Goal: Information Seeking & Learning: Learn about a topic

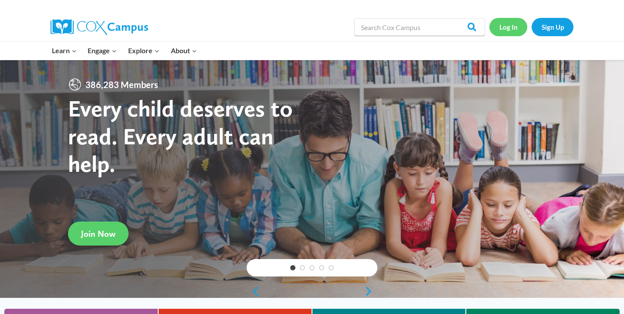
click at [502, 28] on link "Log In" at bounding box center [508, 27] width 38 height 18
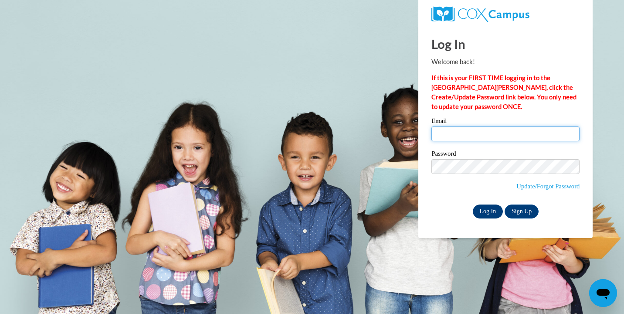
type input "annistondunson@yahoo.com"
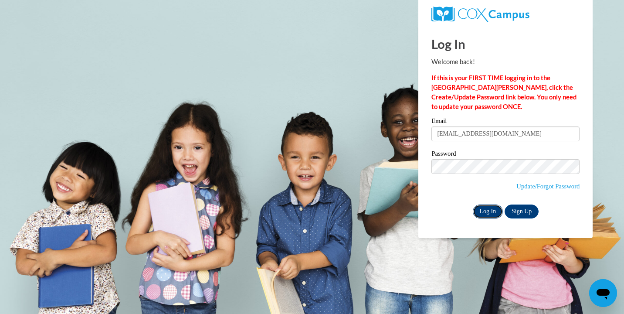
click at [487, 214] on input "Log In" at bounding box center [488, 211] width 30 height 14
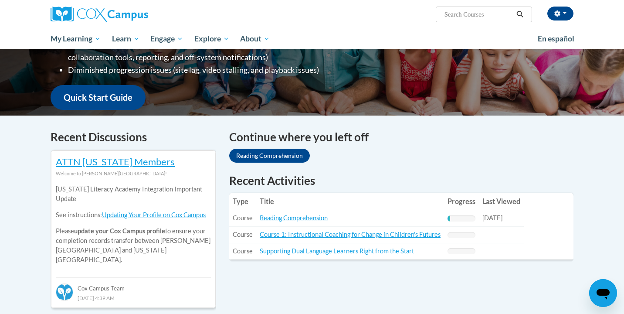
scroll to position [192, 0]
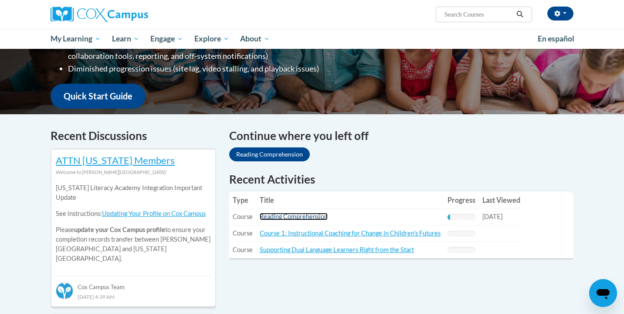
click at [305, 216] on link "Reading Comprehension" at bounding box center [294, 216] width 68 height 7
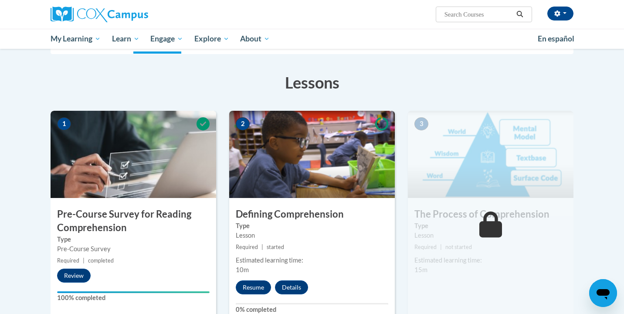
scroll to position [139, 0]
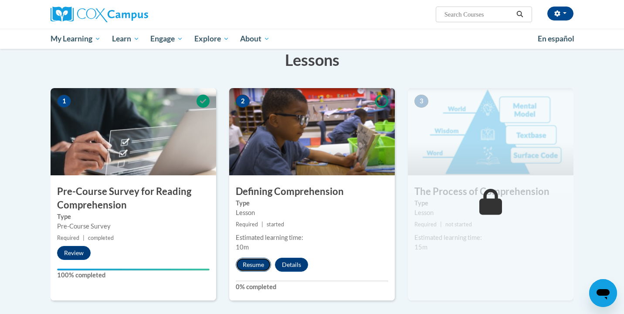
click at [247, 264] on button "Resume" at bounding box center [253, 264] width 35 height 14
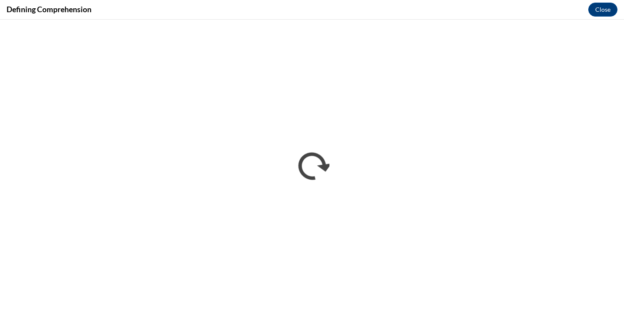
scroll to position [0, 0]
click at [595, 10] on button "Close" at bounding box center [602, 10] width 29 height 14
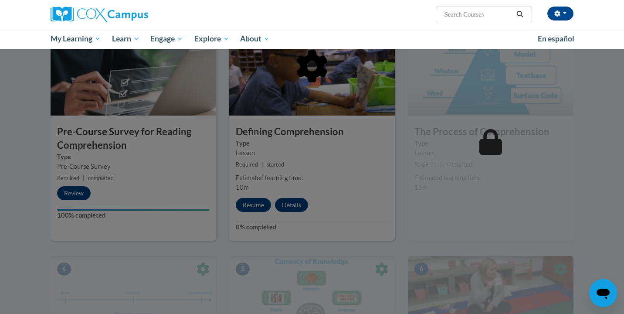
scroll to position [200, 0]
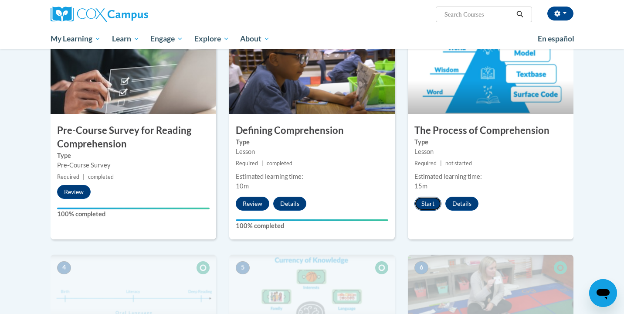
click at [430, 203] on button "Start" at bounding box center [427, 203] width 27 height 14
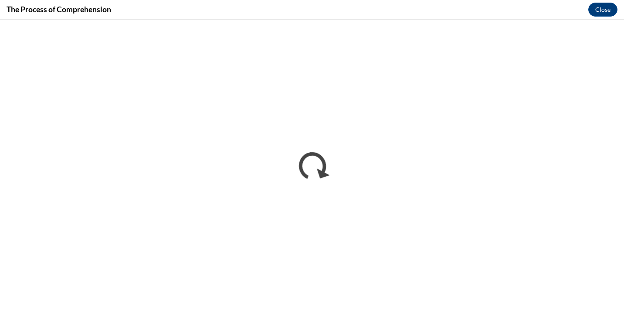
scroll to position [0, 0]
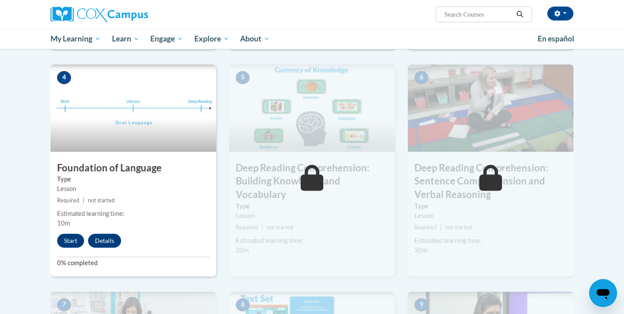
scroll to position [397, 0]
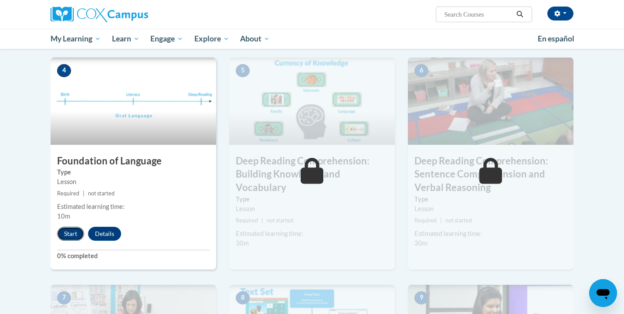
click at [68, 237] on button "Start" at bounding box center [70, 234] width 27 height 14
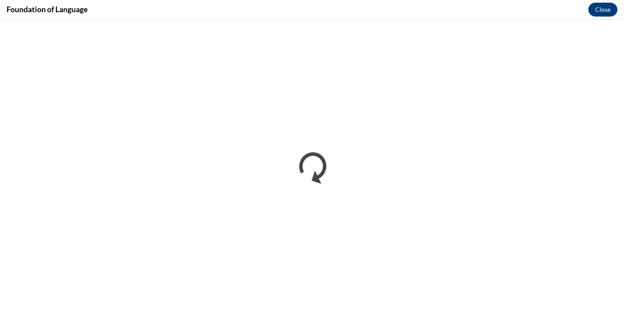
scroll to position [0, 0]
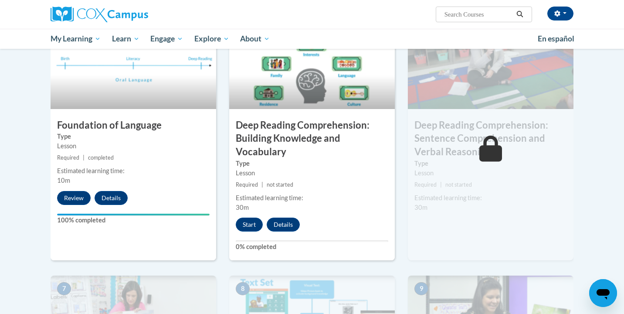
scroll to position [431, 0]
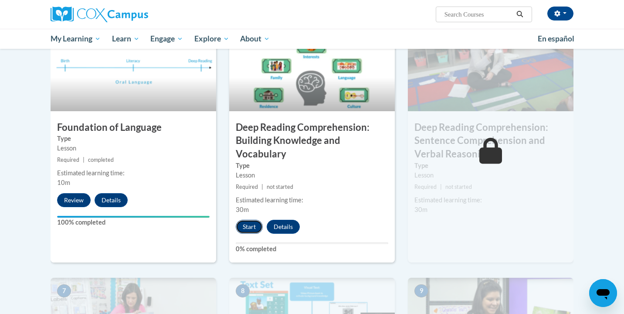
click at [247, 230] on button "Start" at bounding box center [249, 227] width 27 height 14
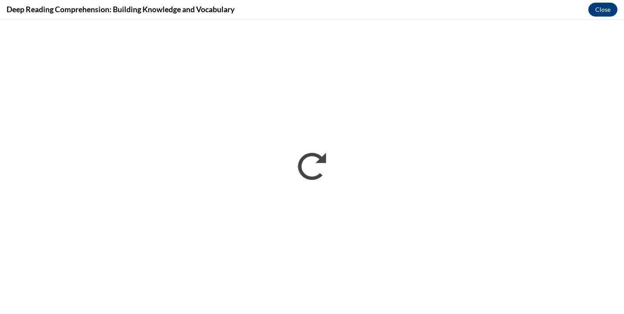
scroll to position [0, 0]
